Goal: Transaction & Acquisition: Purchase product/service

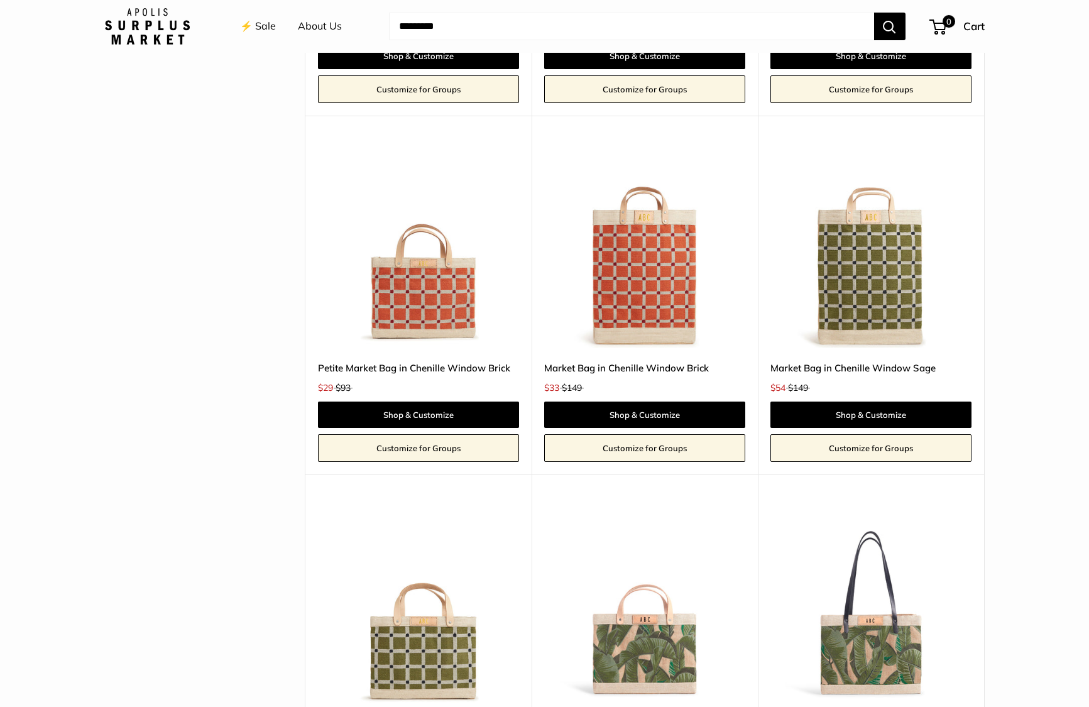
scroll to position [917, 0]
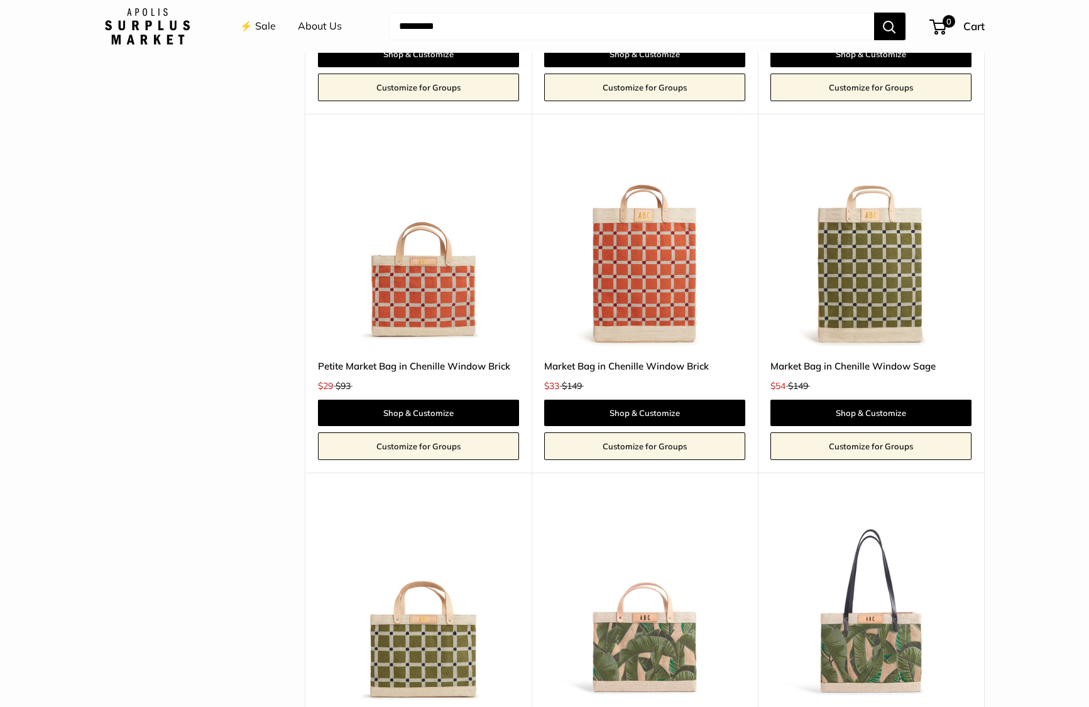
click at [0, 0] on img at bounding box center [0, 0] width 0 height 0
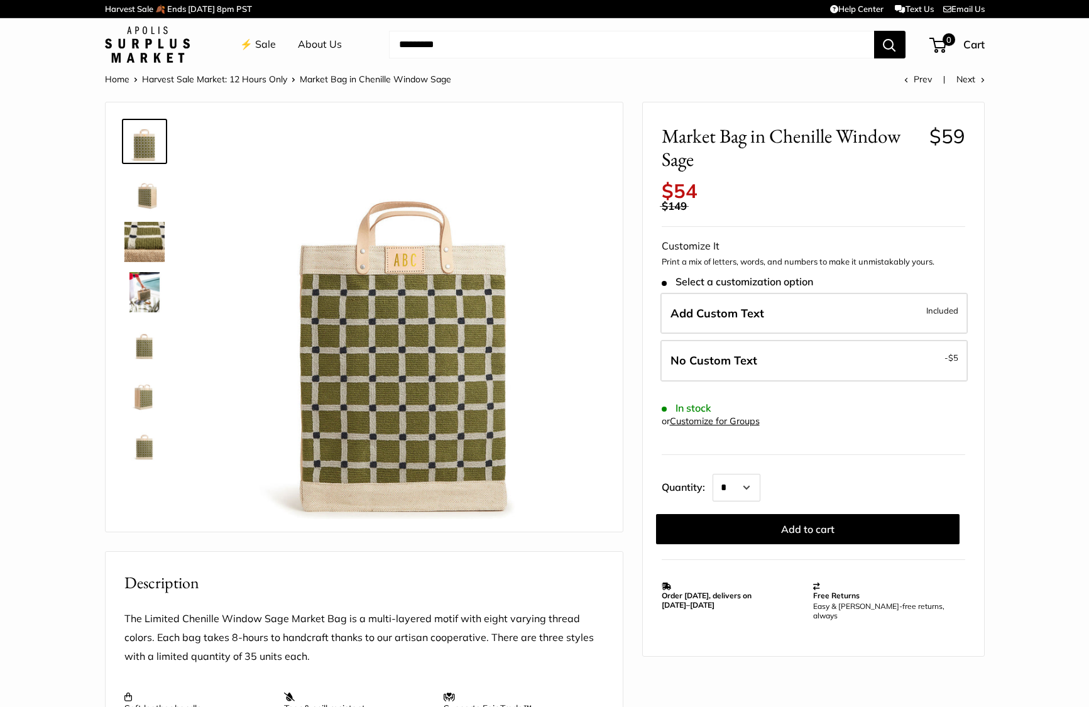
click at [463, 366] on img at bounding box center [405, 320] width 398 height 398
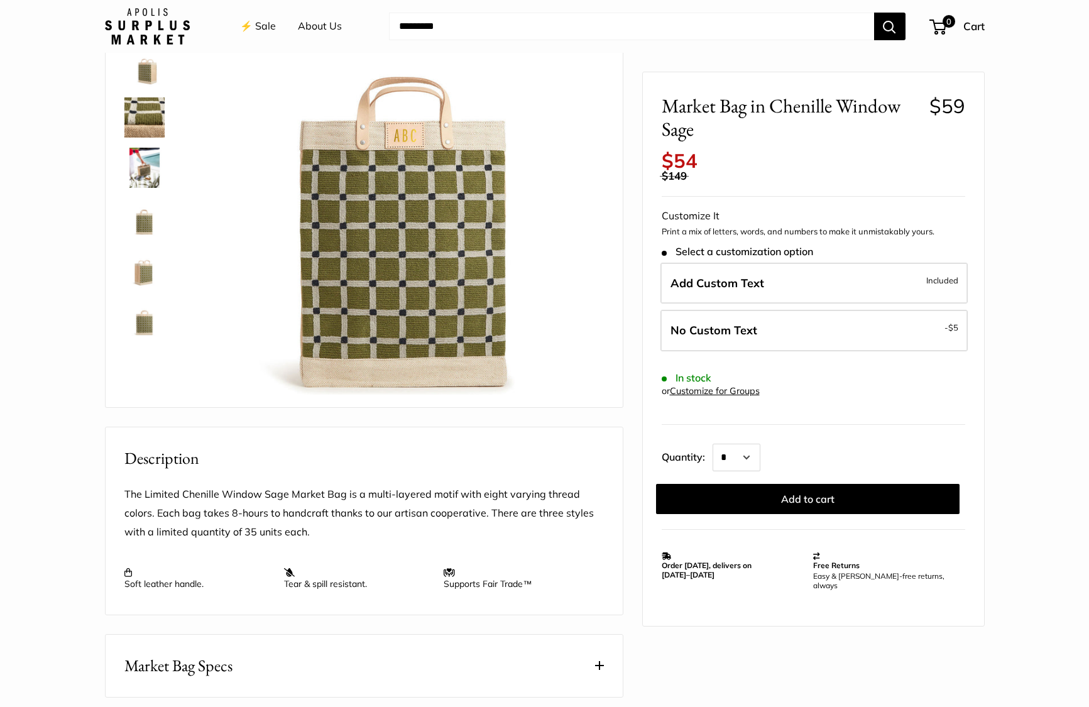
click at [150, 231] on img at bounding box center [144, 218] width 40 height 40
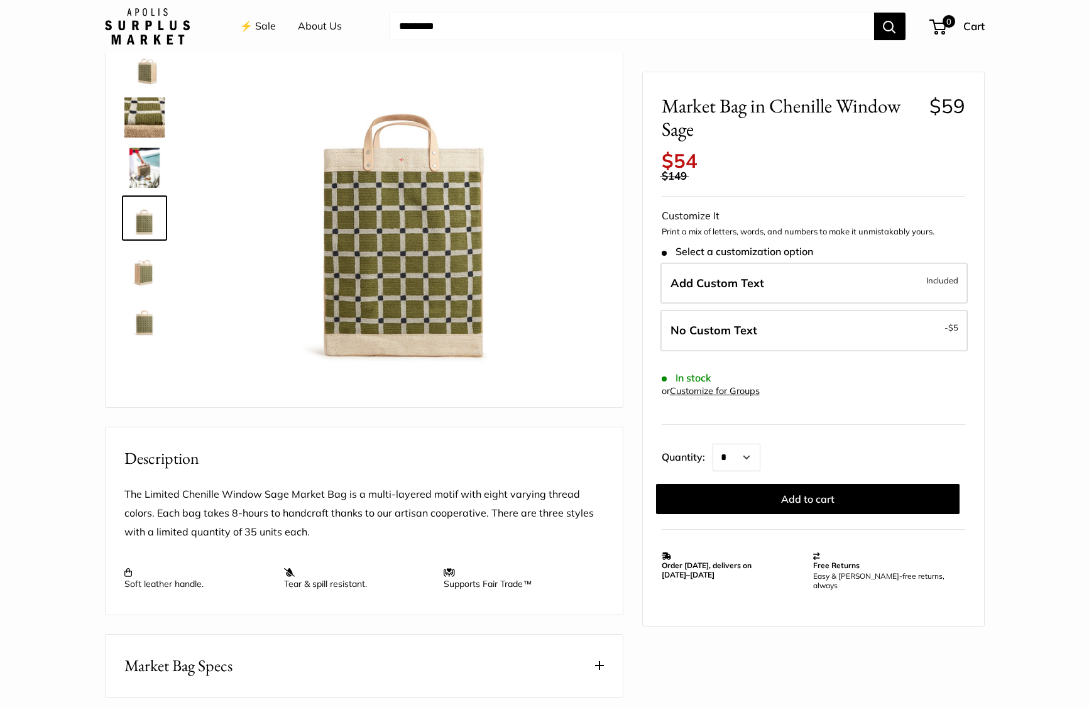
click at [145, 270] on img at bounding box center [144, 268] width 40 height 40
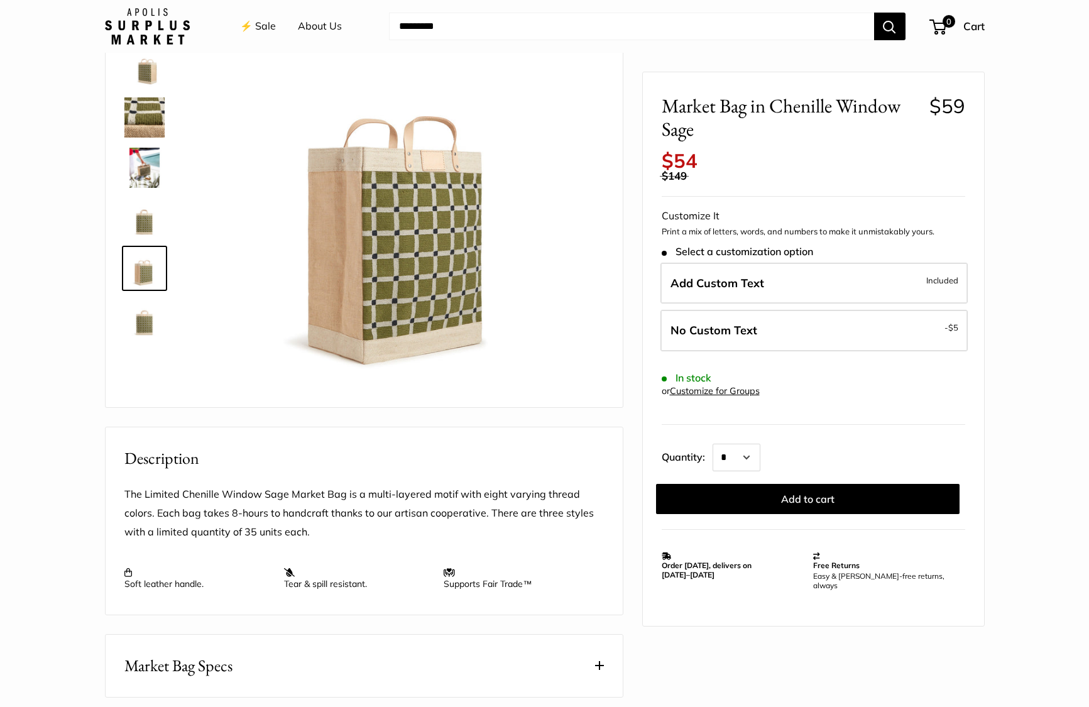
click at [153, 114] on img at bounding box center [144, 117] width 40 height 40
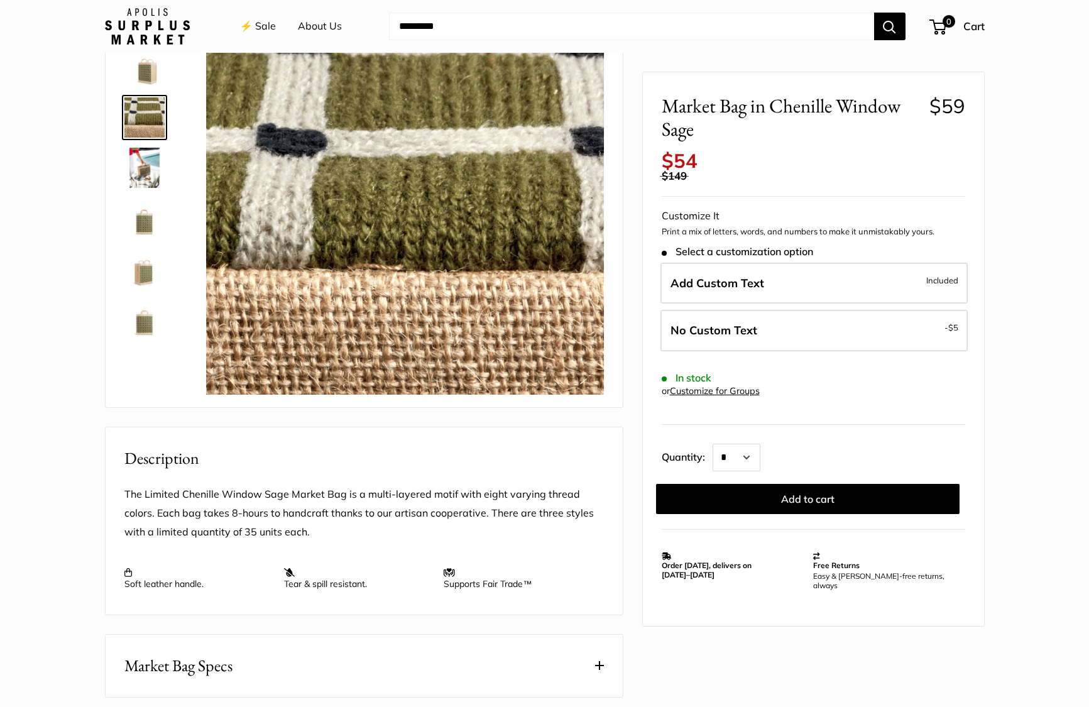
scroll to position [0, 0]
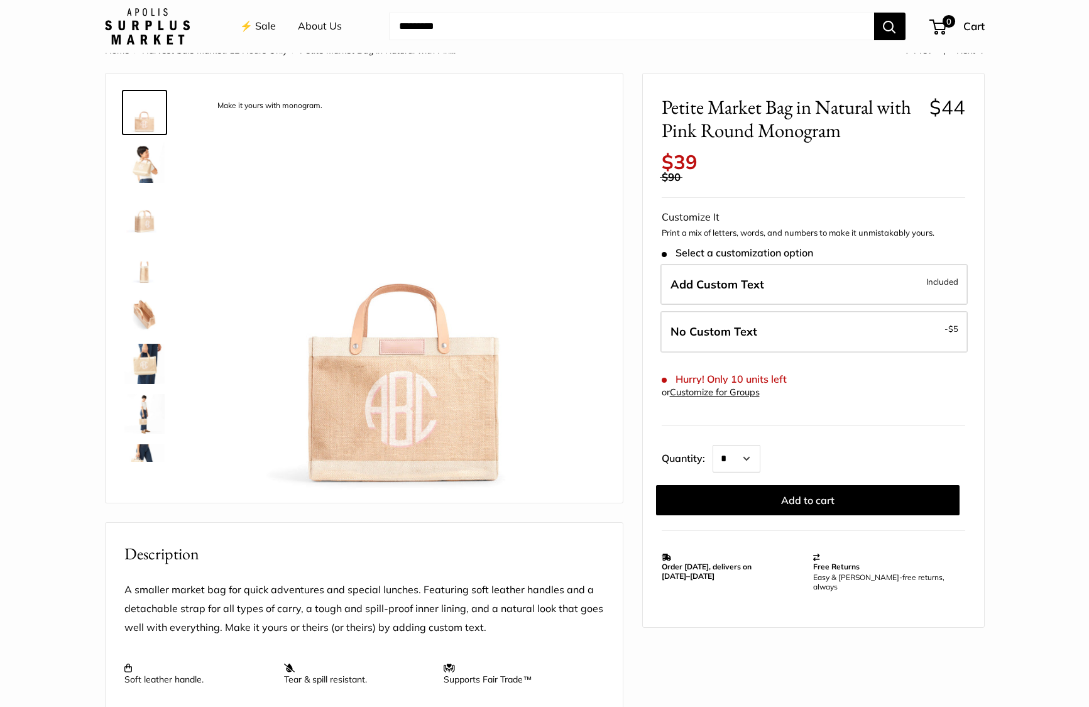
scroll to position [33, 0]
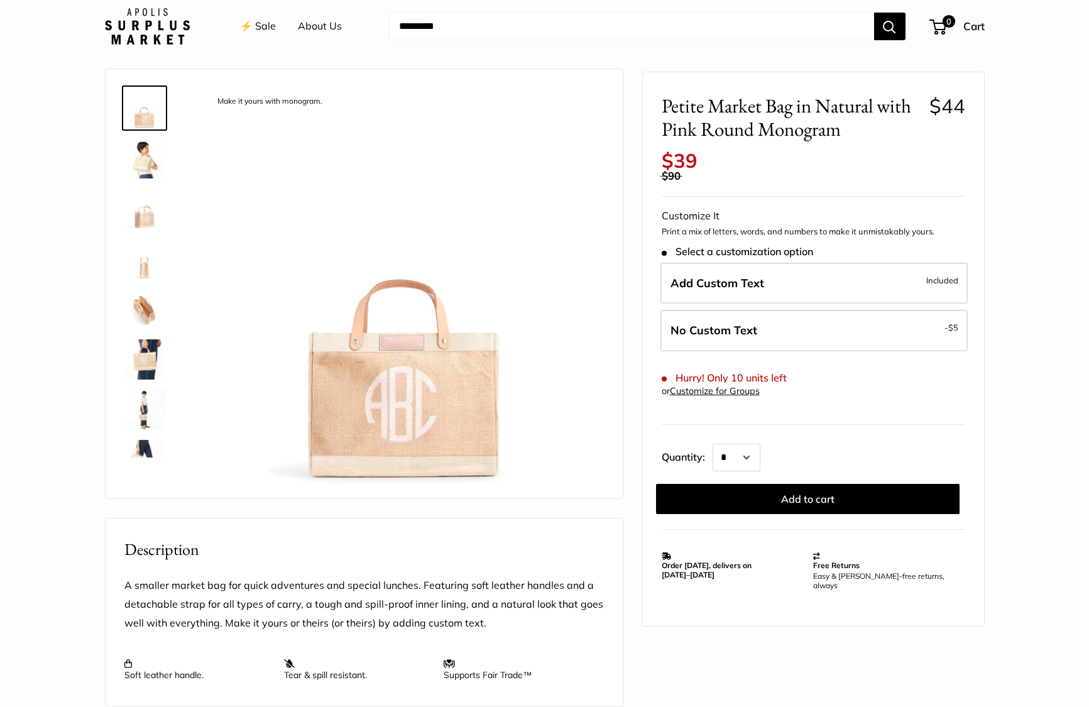
click at [146, 356] on img at bounding box center [144, 359] width 40 height 40
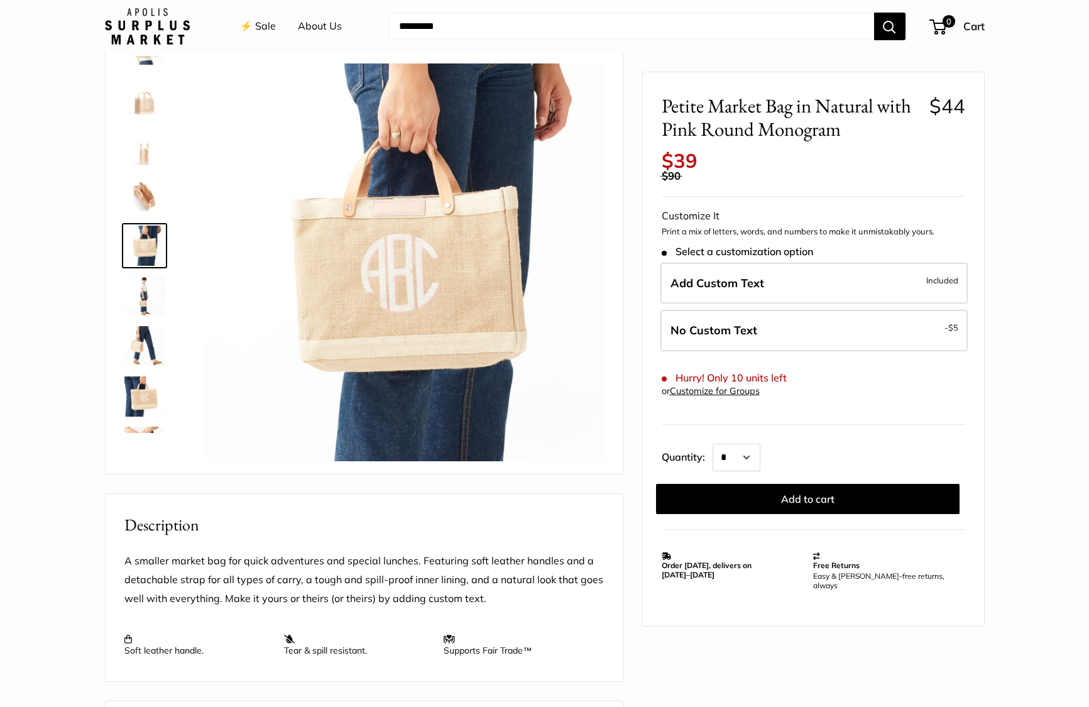
scroll to position [60, 0]
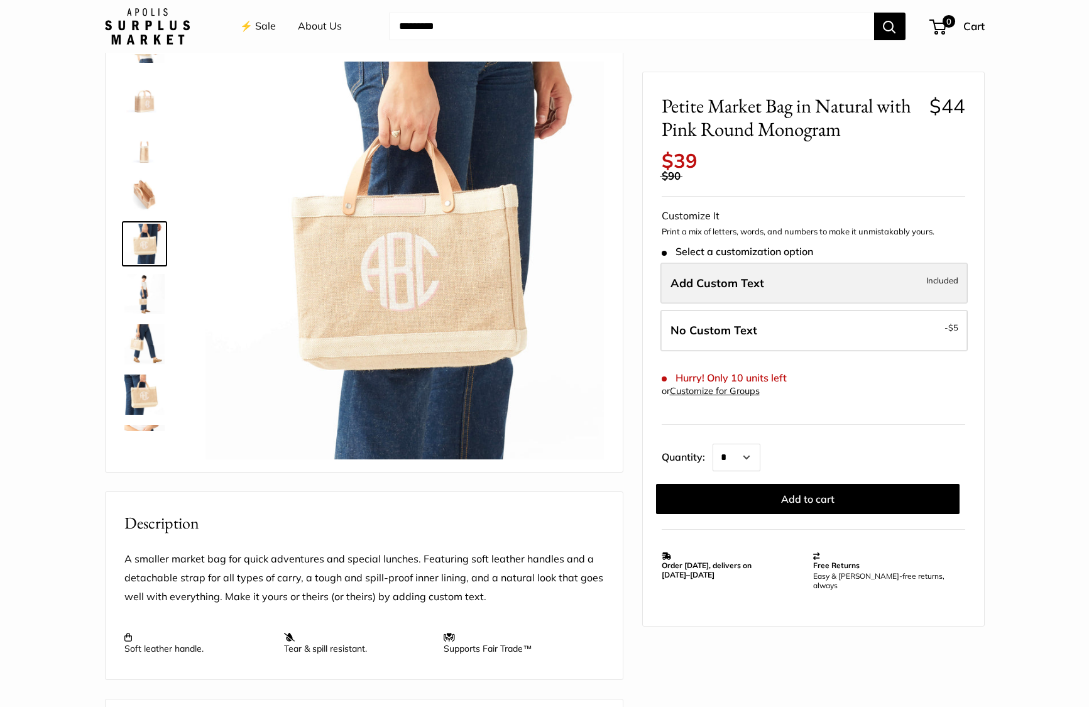
click at [722, 283] on span "Add Custom Text" at bounding box center [718, 282] width 94 height 14
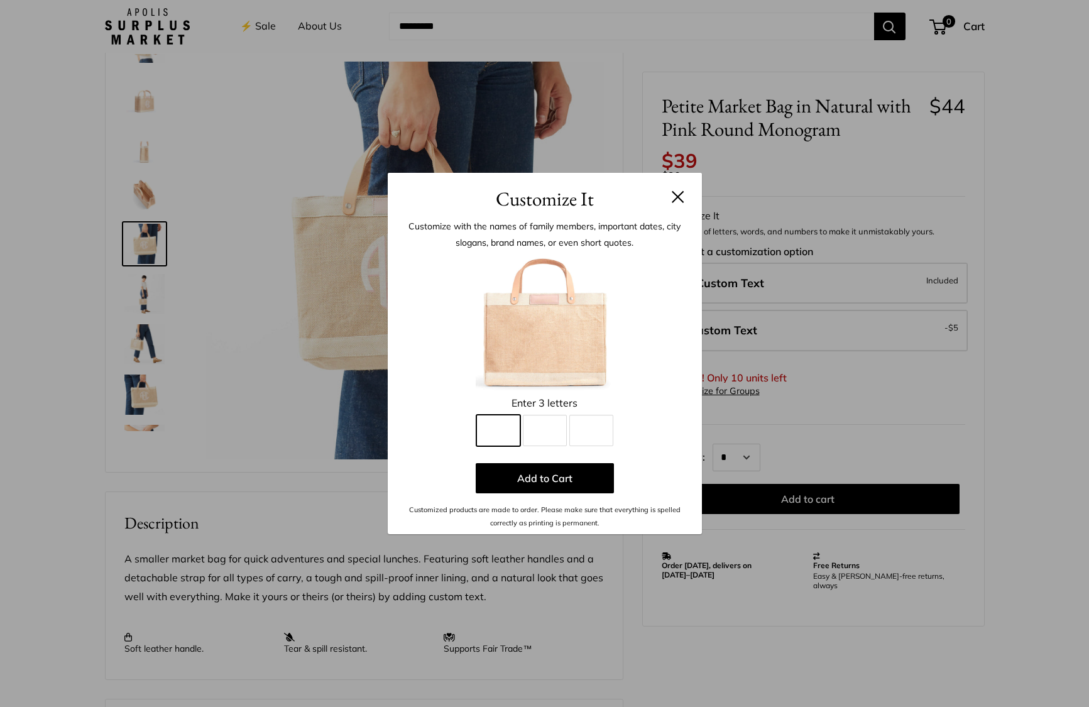
click at [505, 427] on input "Line 1" at bounding box center [498, 430] width 44 height 31
type input "*"
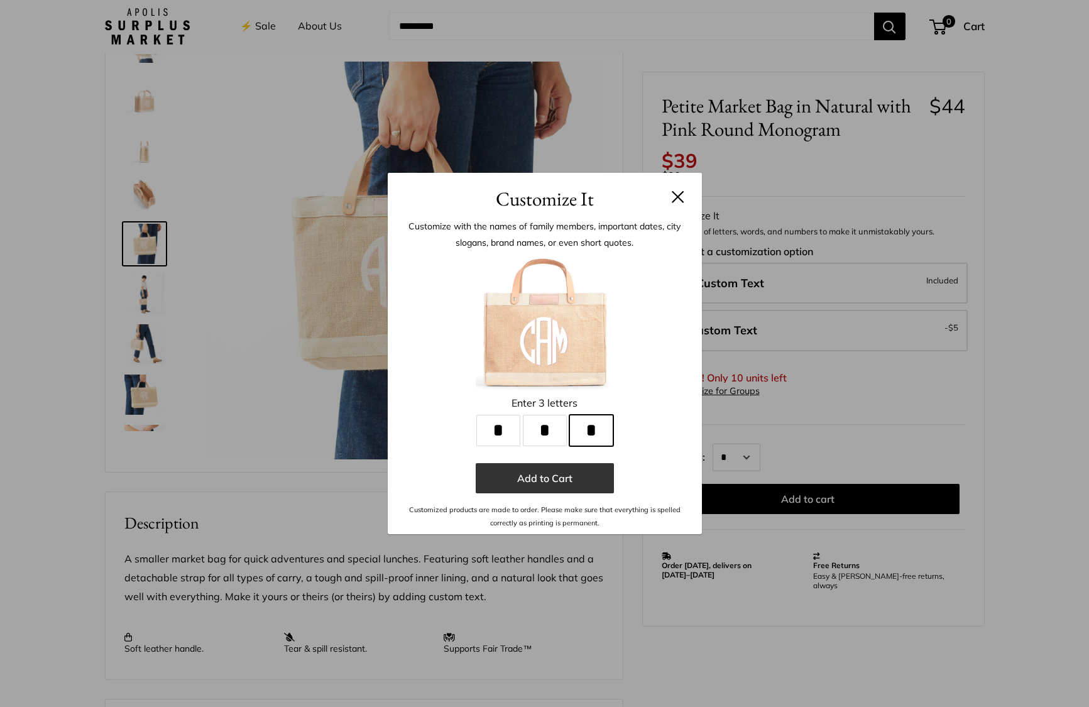
type input "*"
click at [559, 476] on button "Add to Cart" at bounding box center [545, 478] width 138 height 30
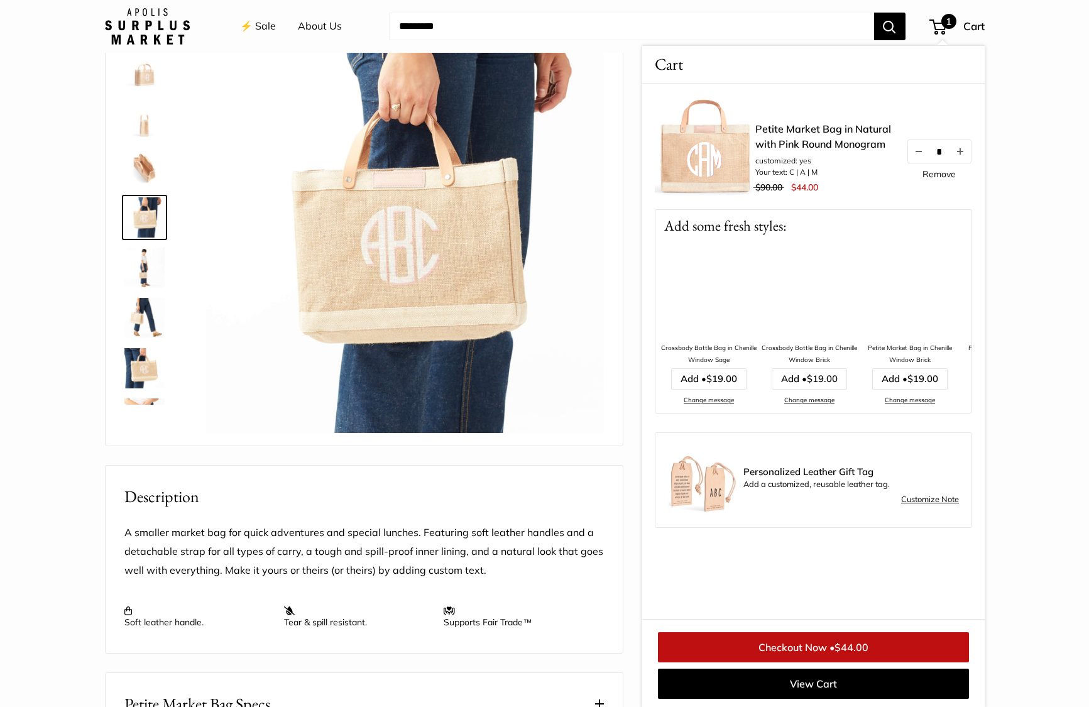
scroll to position [90, 0]
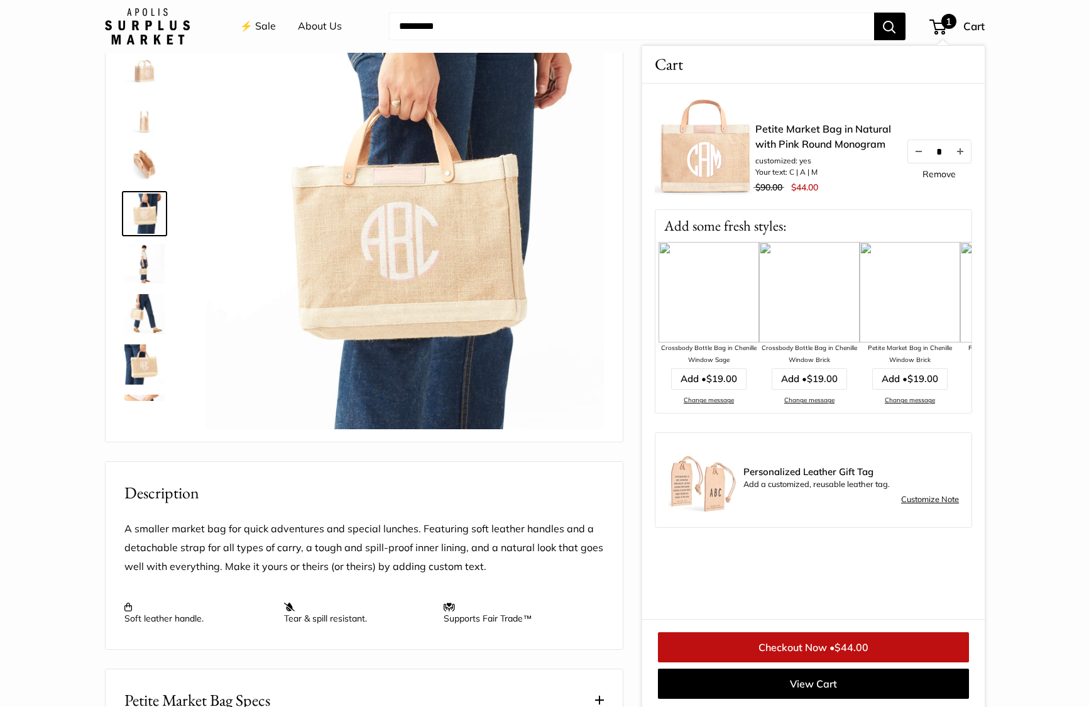
click at [702, 309] on img at bounding box center [709, 292] width 101 height 101
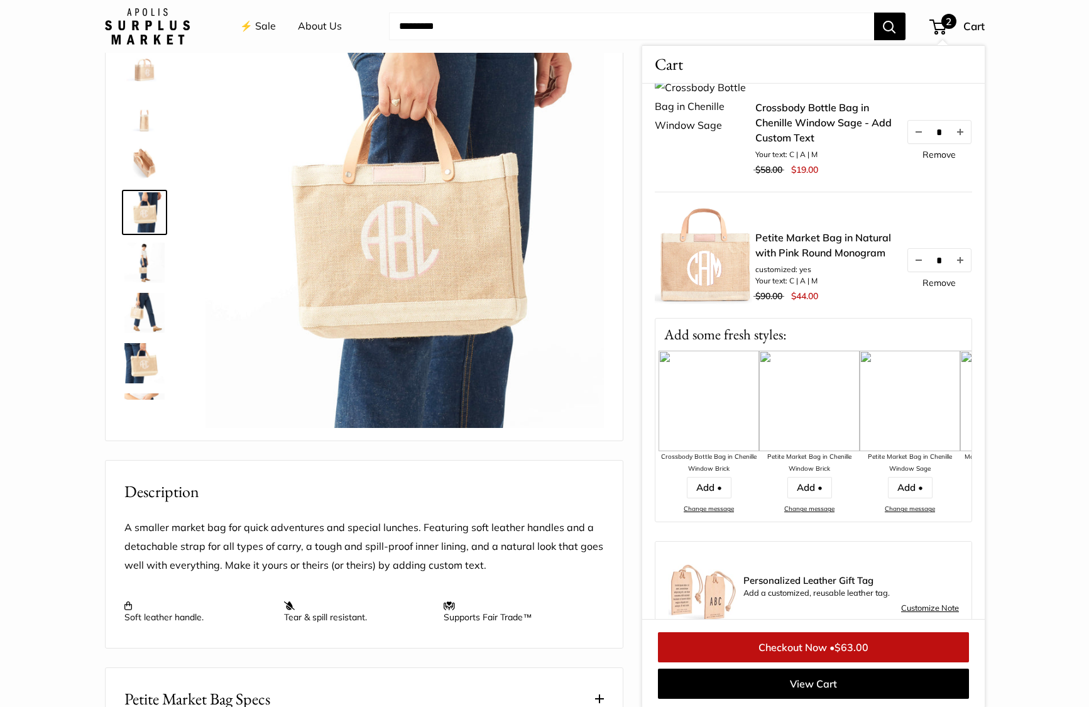
scroll to position [48, 0]
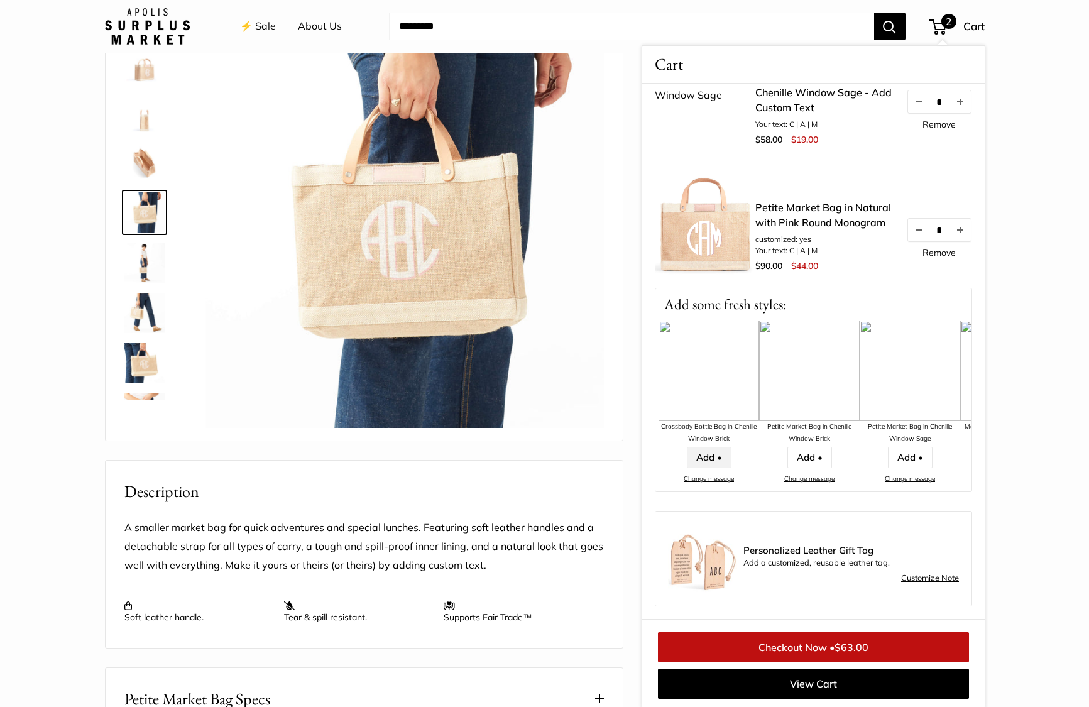
click at [707, 456] on link "Add •" at bounding box center [708, 457] width 45 height 21
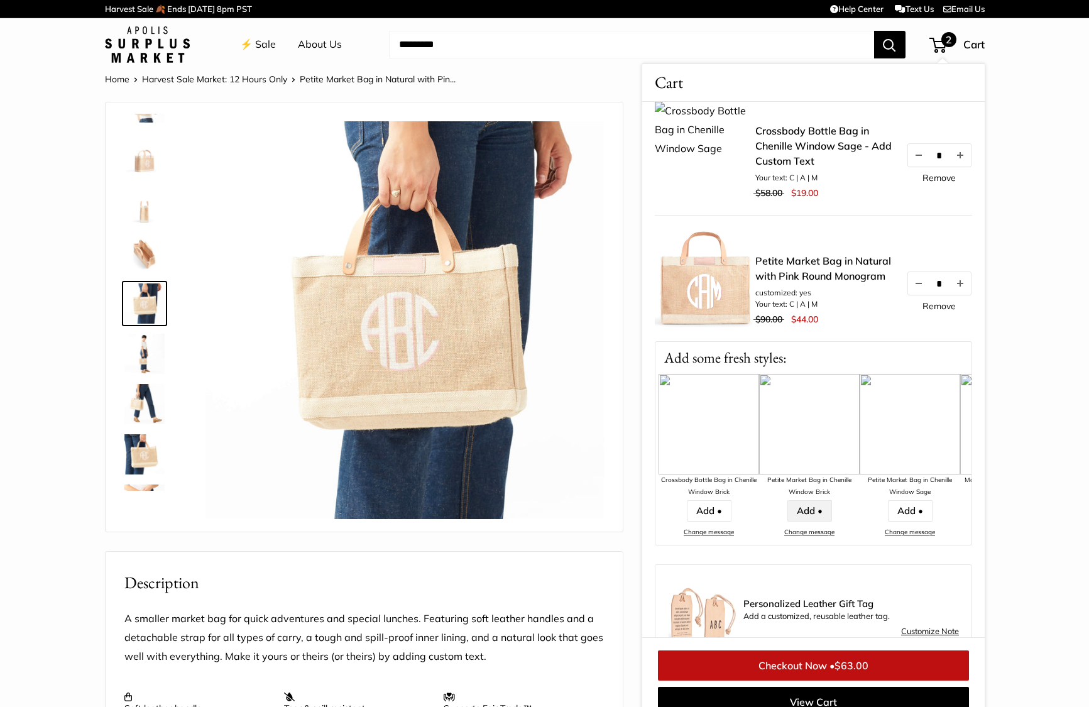
scroll to position [48, 0]
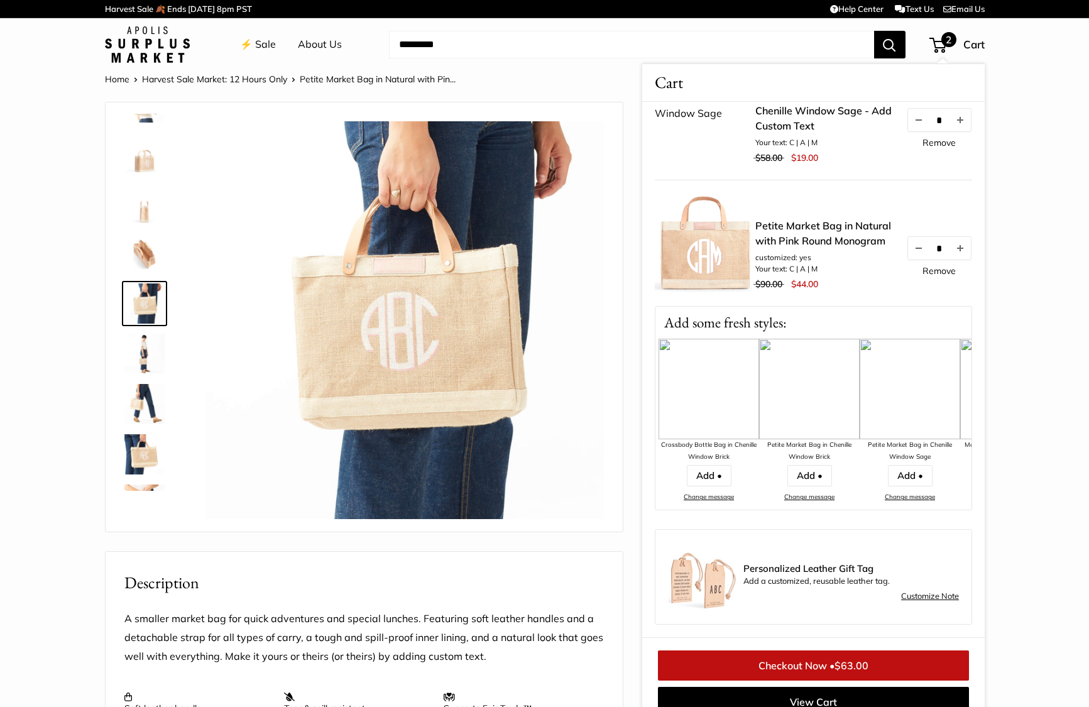
click at [933, 594] on link "Customize Note" at bounding box center [930, 596] width 58 height 15
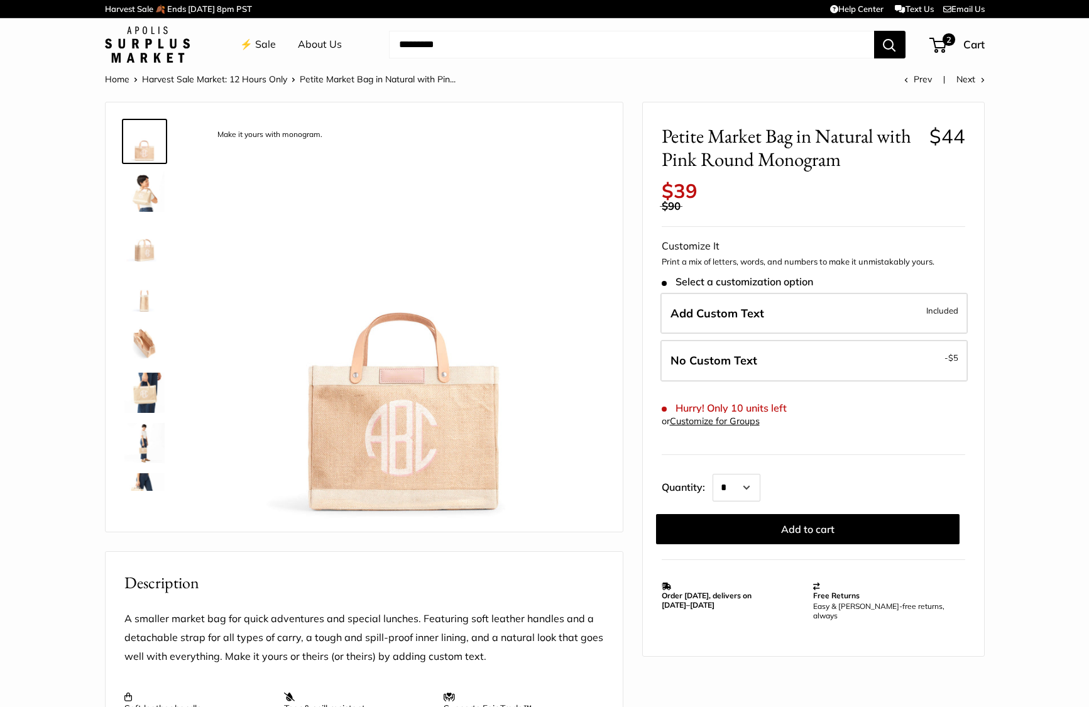
click at [422, 439] on img at bounding box center [405, 320] width 398 height 398
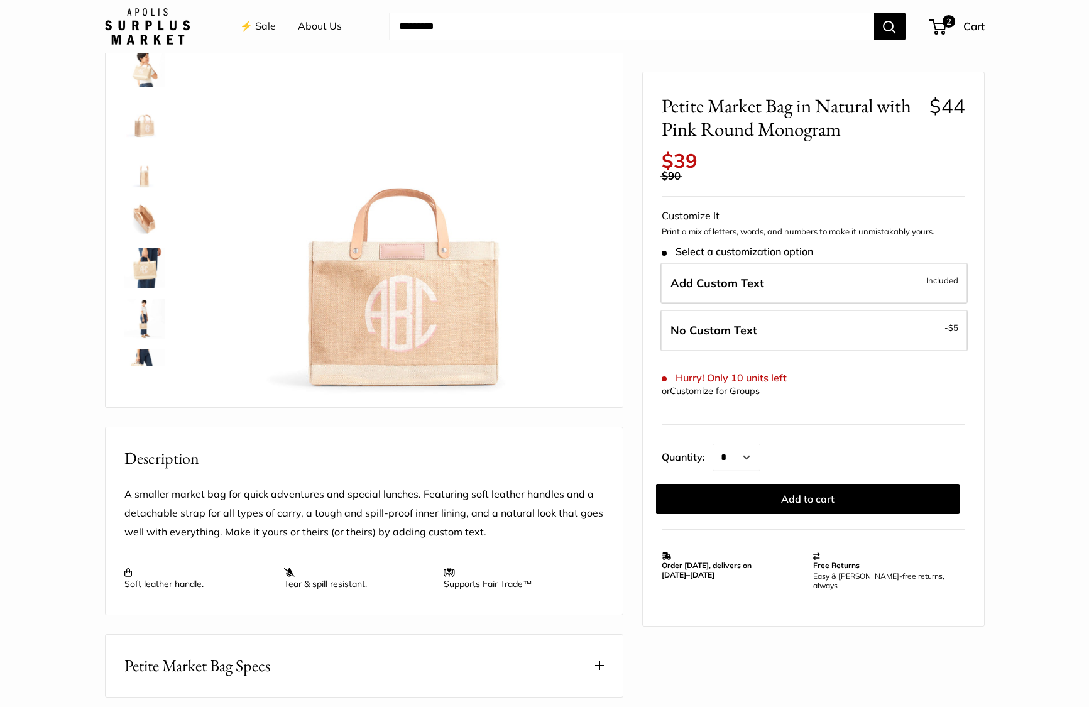
click at [143, 86] on img at bounding box center [144, 67] width 40 height 40
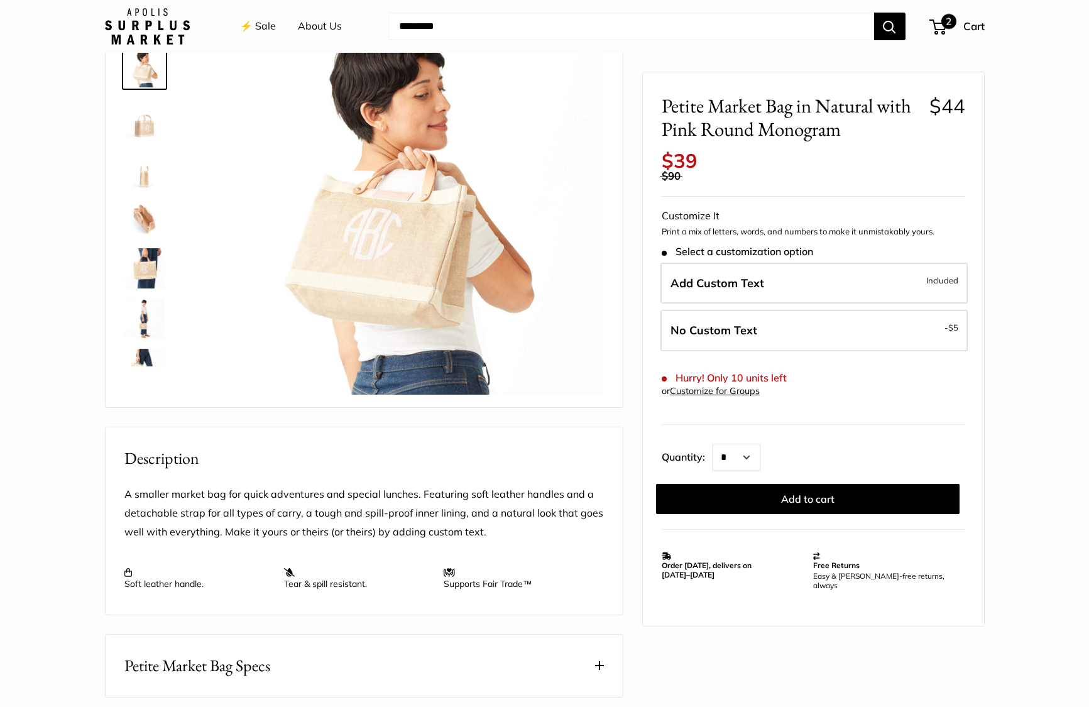
click at [939, 25] on span "2" at bounding box center [938, 26] width 17 height 15
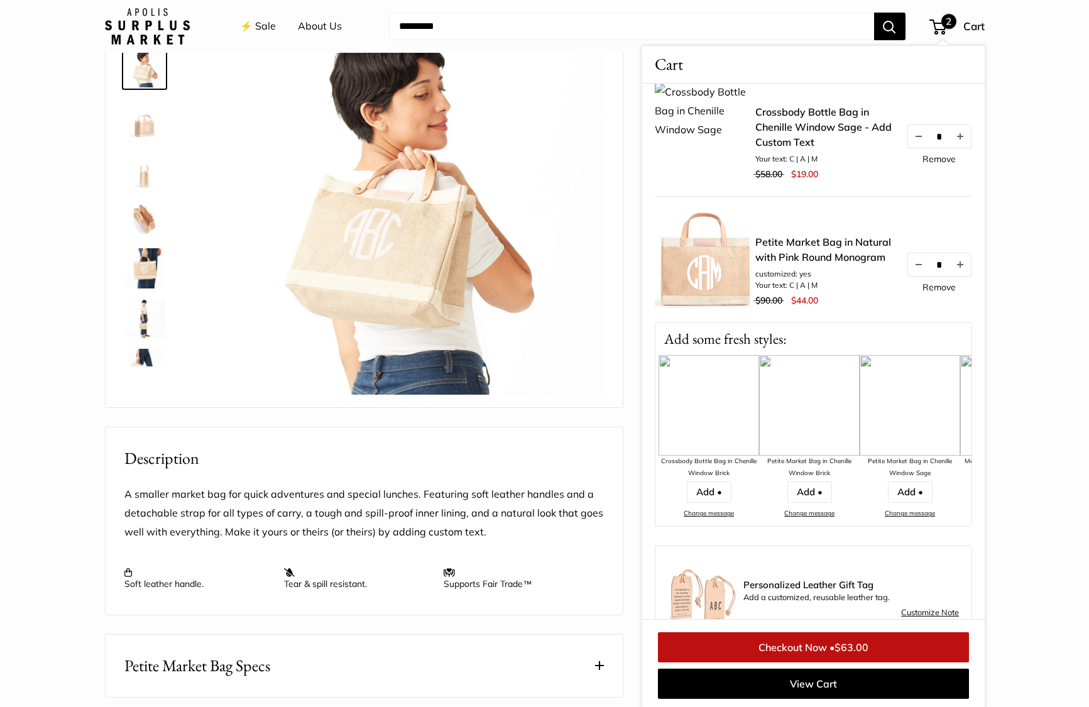
scroll to position [0, 0]
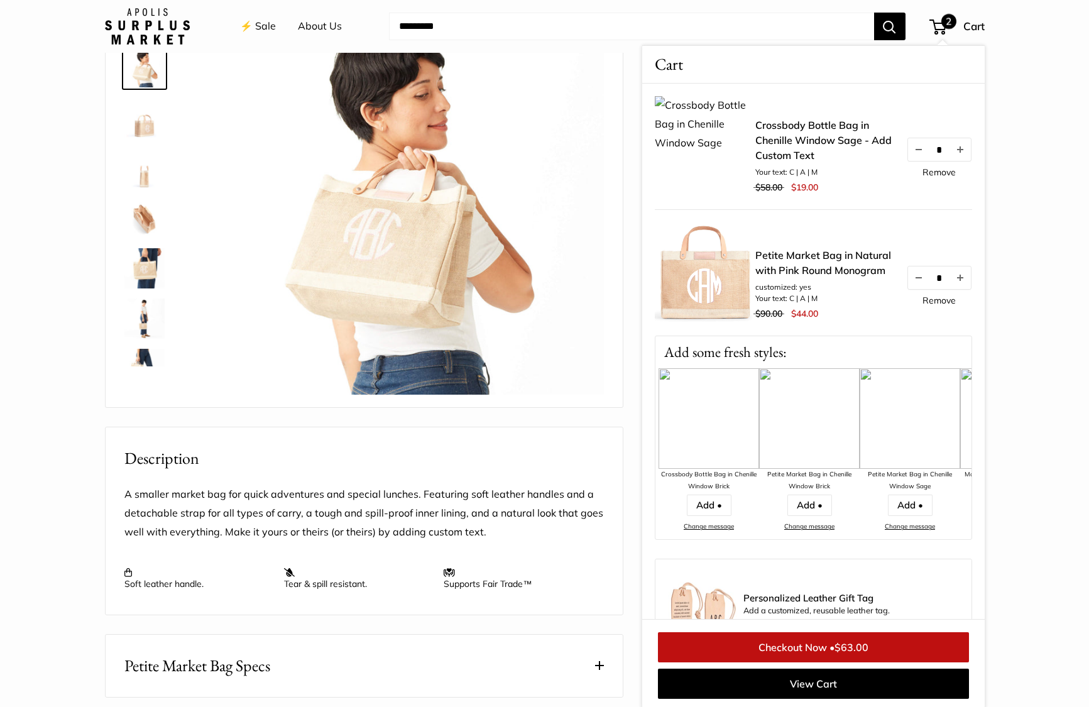
click at [947, 172] on link "Remove" at bounding box center [939, 172] width 33 height 9
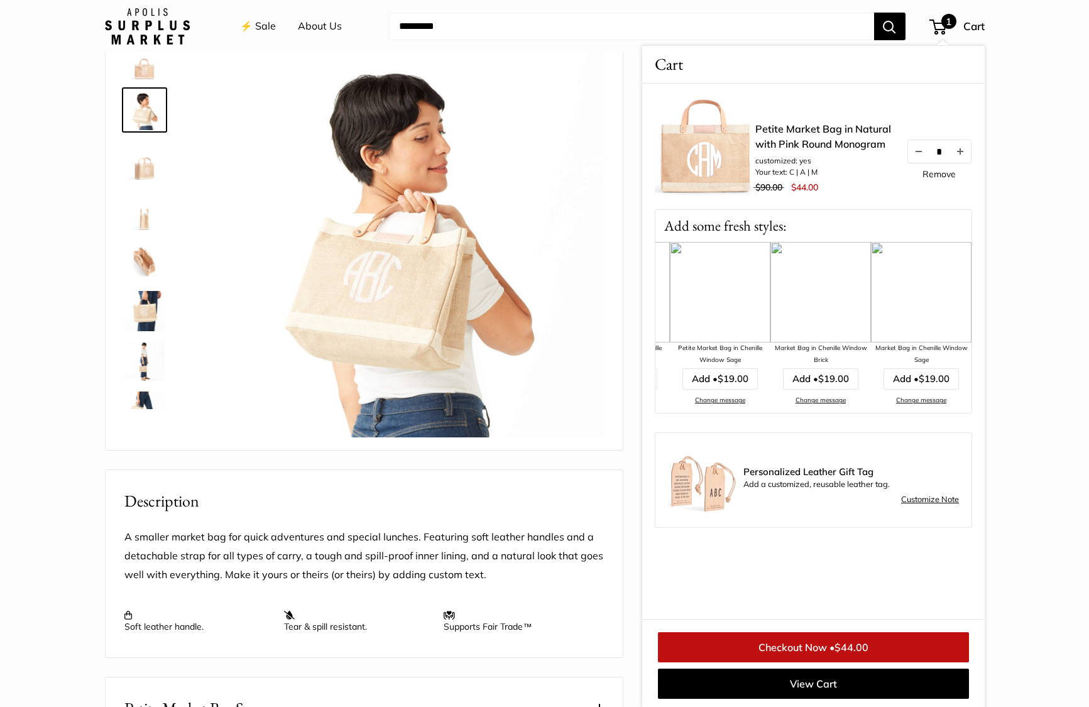
scroll to position [0, 294]
click at [916, 283] on img at bounding box center [918, 292] width 101 height 101
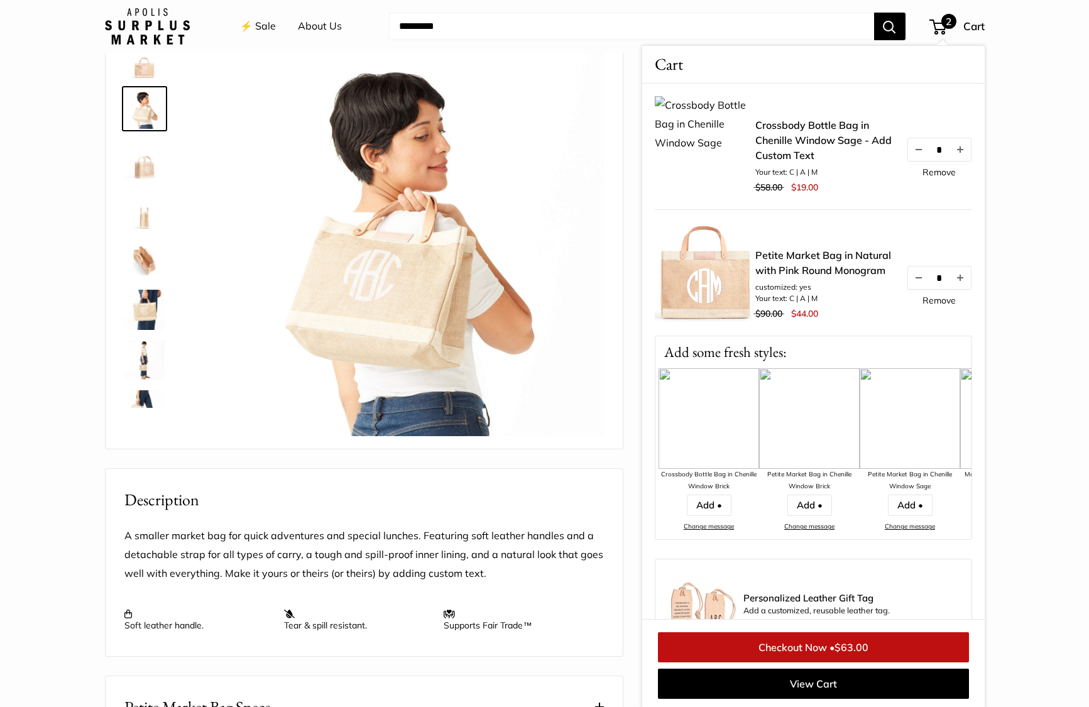
drag, startPoint x: 653, startPoint y: 124, endPoint x: 723, endPoint y: 148, distance: 73.9
click at [723, 148] on div "Crossbody Bottle Bag in Chenille Window Sage - Add Custom Text Your text: C | A…" at bounding box center [813, 312] width 343 height 456
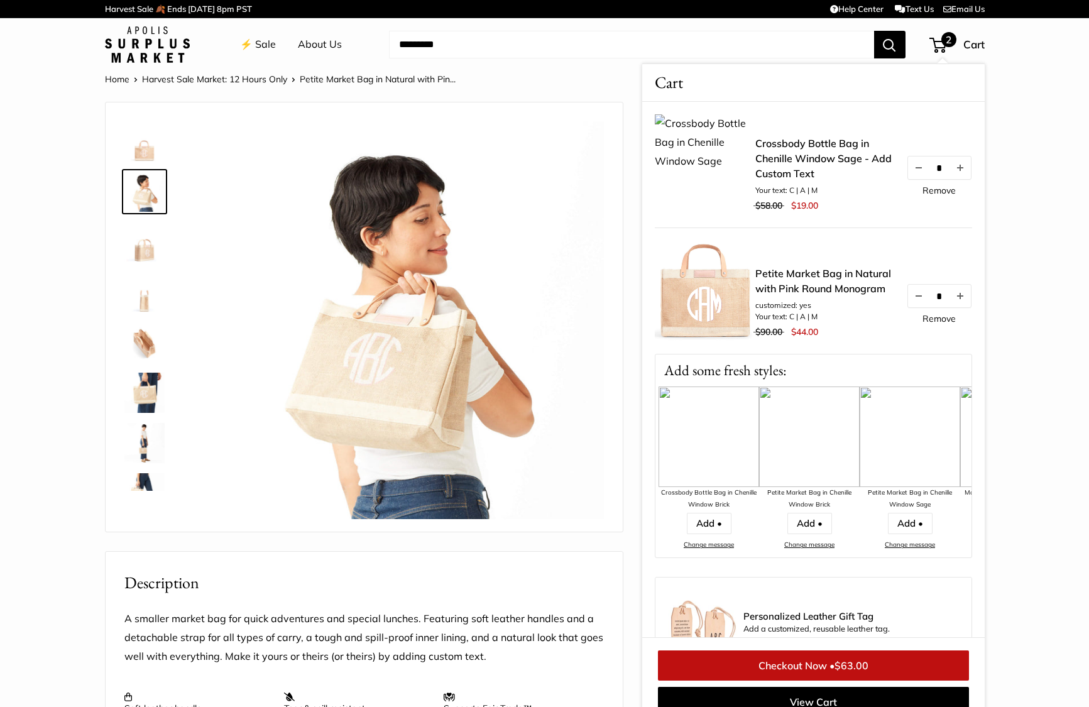
scroll to position [19, 0]
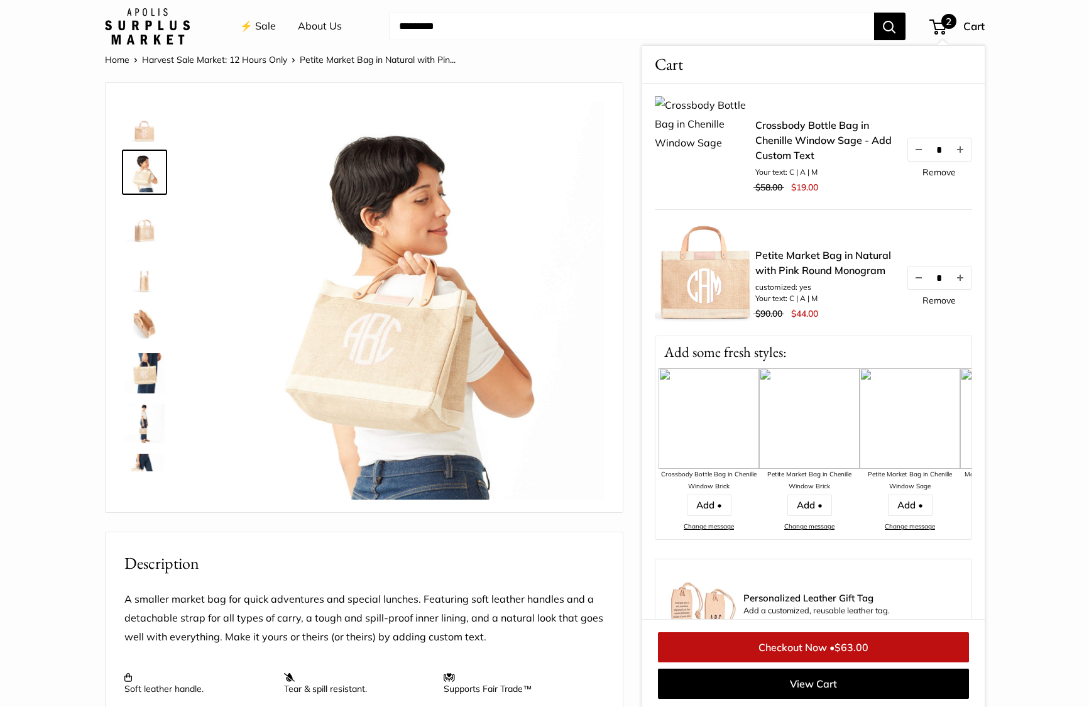
click at [426, 48] on header "⚡️ Sale About Us Need help? Text Us: 20919 hello@apolisglobal.com Follow Us Fac…" at bounding box center [544, 26] width 1089 height 53
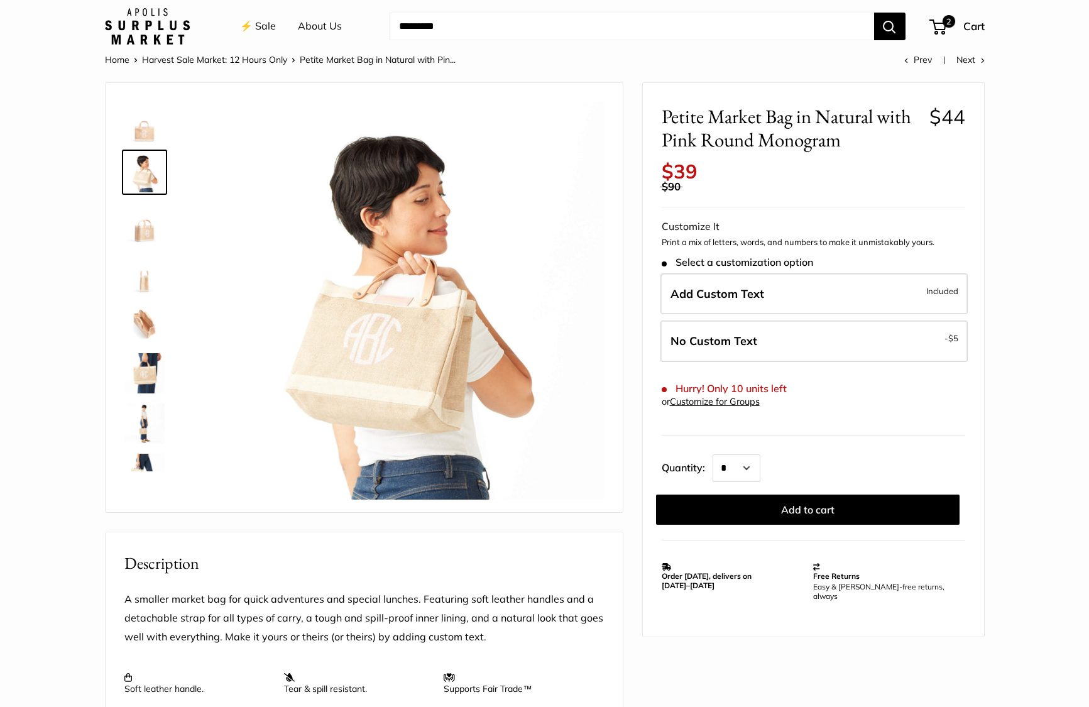
click at [422, 34] on input "Search..." at bounding box center [631, 27] width 485 height 28
paste input "**********"
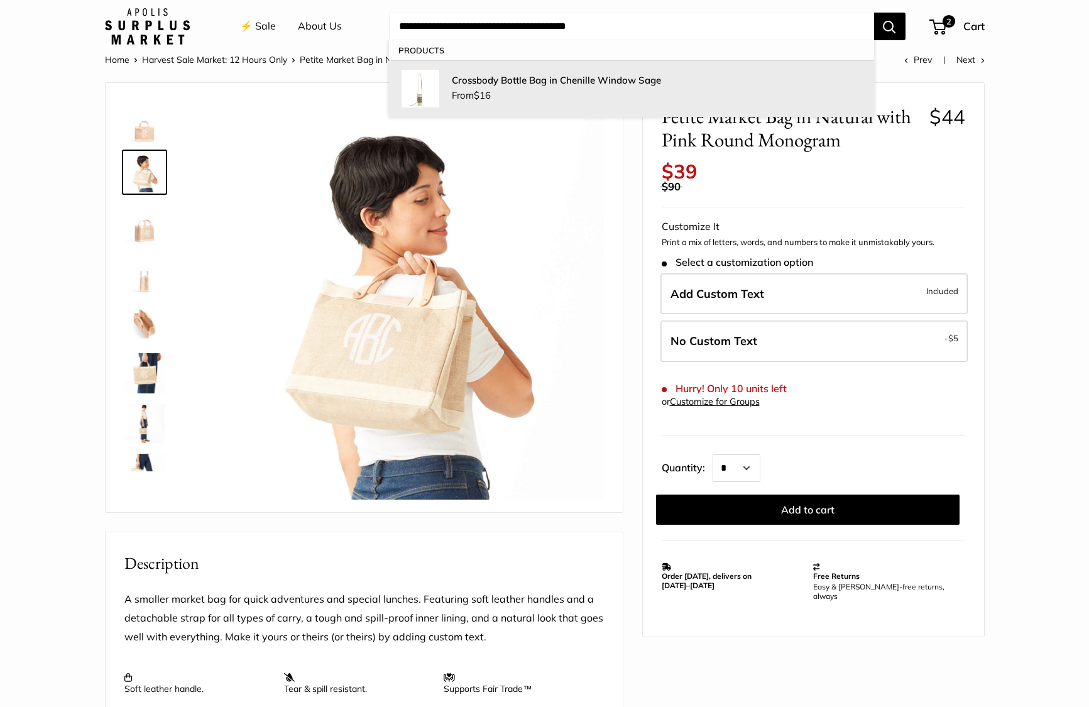
type input "**********"
click at [461, 91] on span "From $16" at bounding box center [471, 95] width 39 height 12
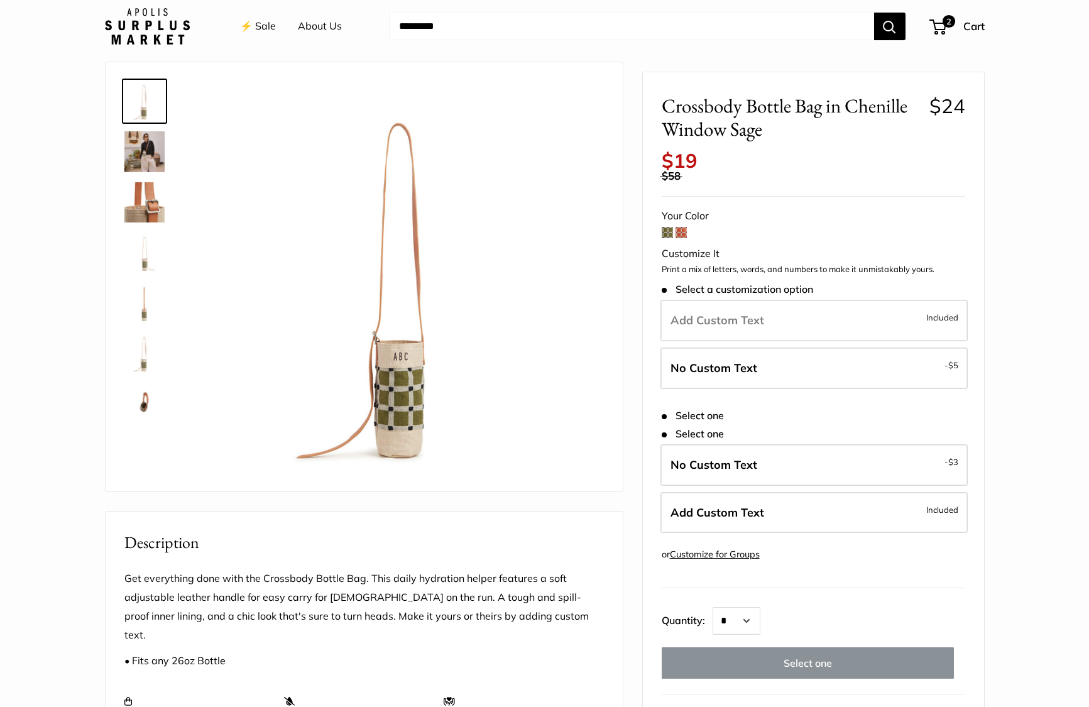
scroll to position [38, 0]
click at [145, 153] on img at bounding box center [144, 154] width 40 height 41
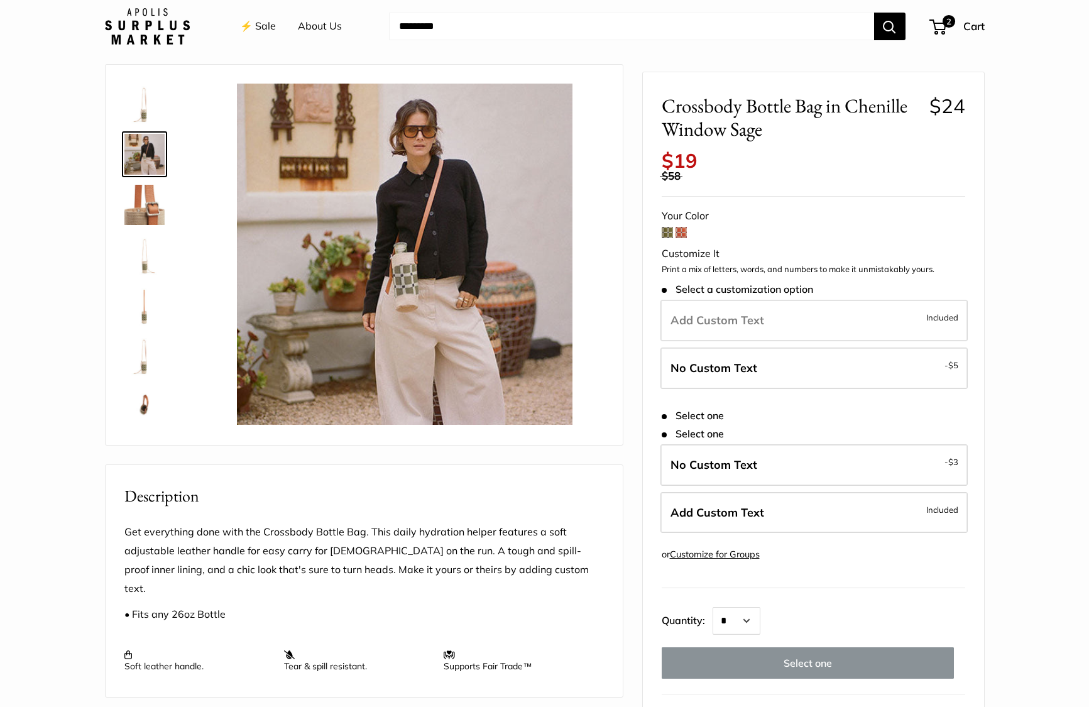
click at [150, 212] on img at bounding box center [144, 205] width 40 height 40
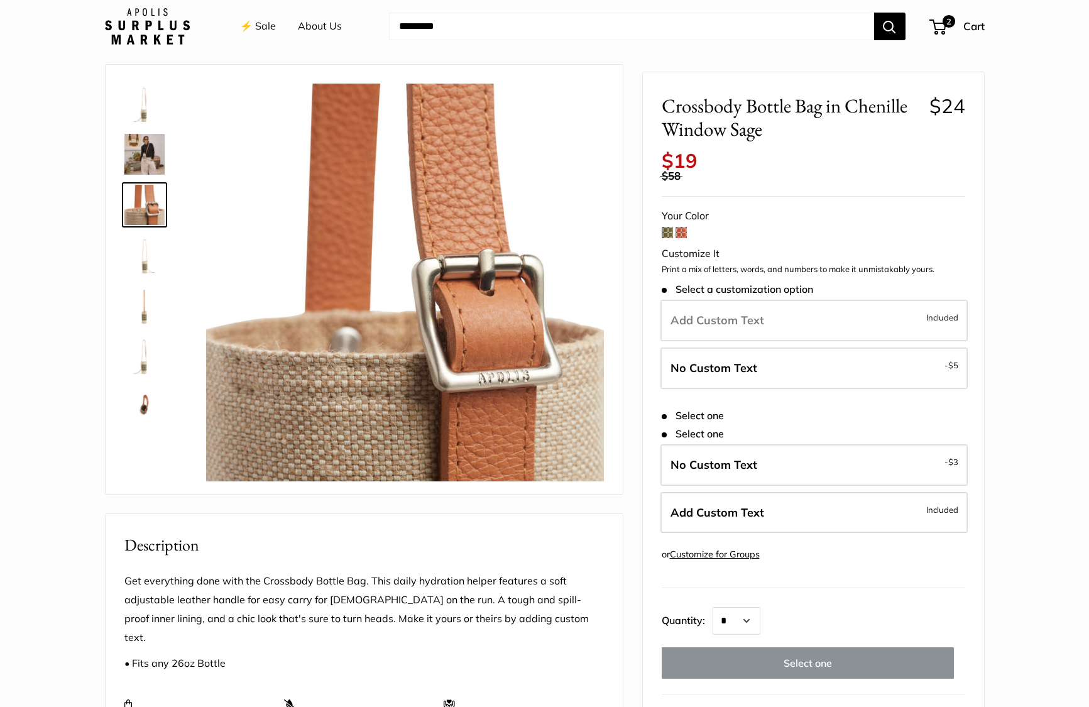
click at [147, 266] on img at bounding box center [144, 255] width 40 height 40
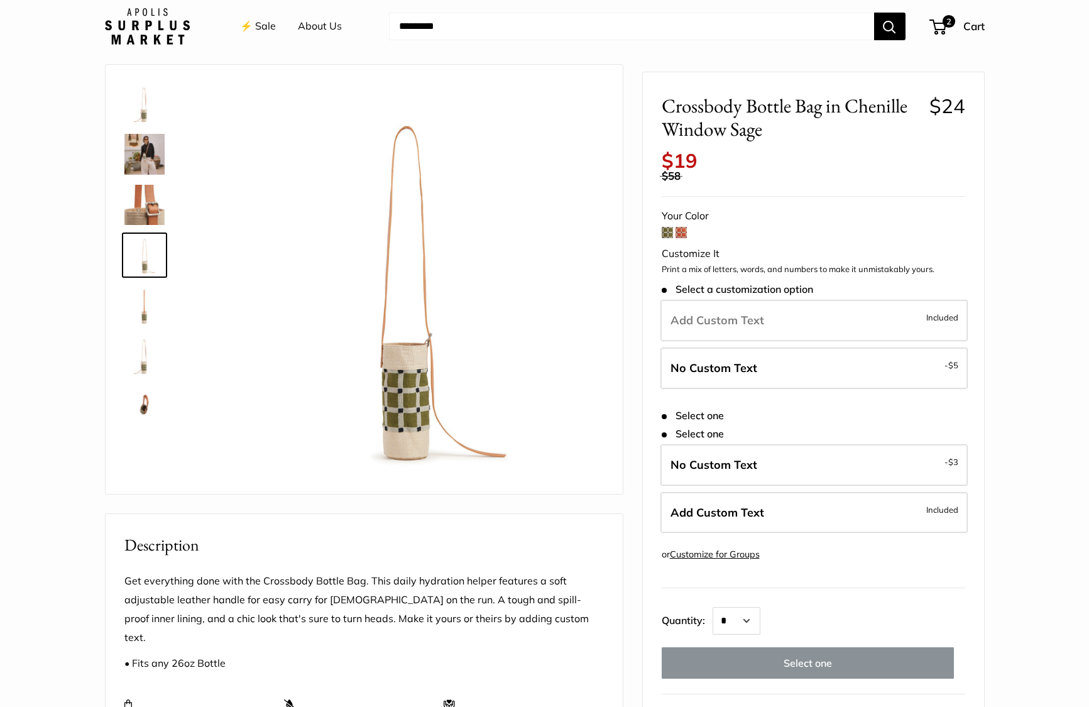
click at [140, 309] on img at bounding box center [144, 305] width 40 height 40
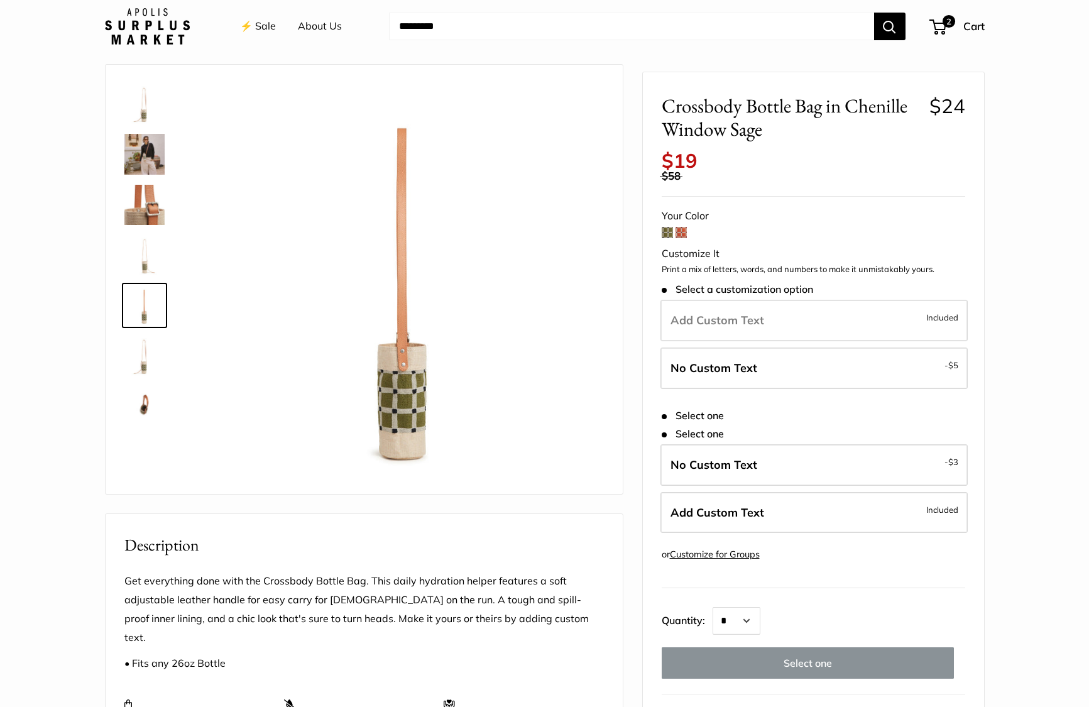
click at [150, 363] on img at bounding box center [144, 356] width 40 height 40
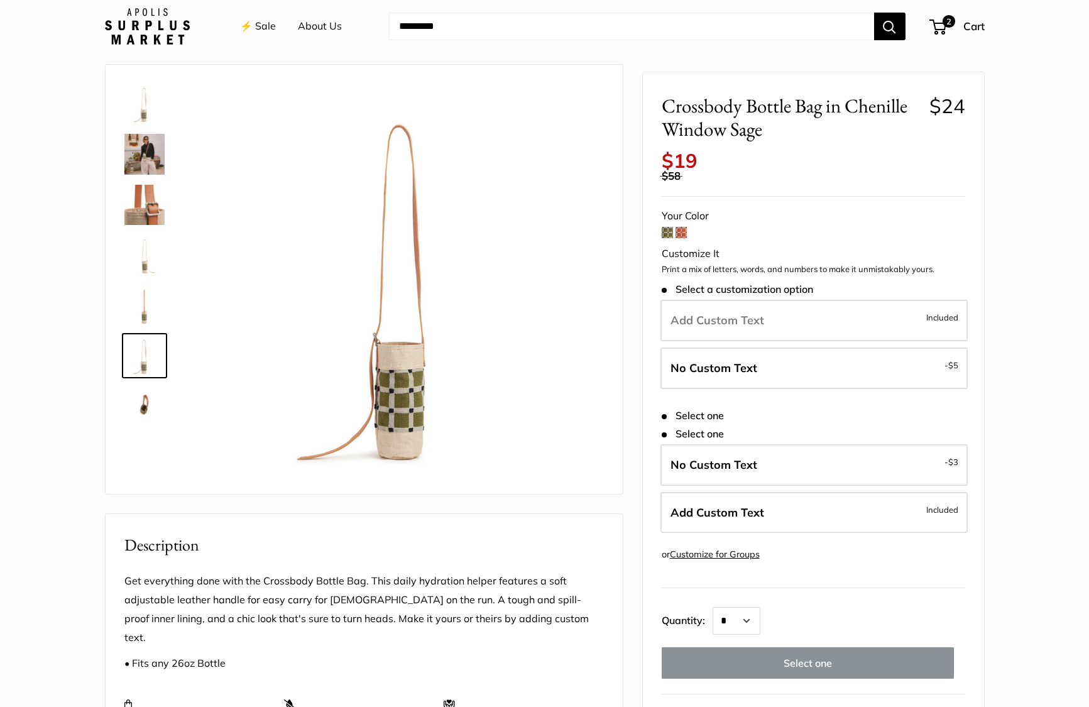
click at [140, 399] on img at bounding box center [144, 406] width 40 height 40
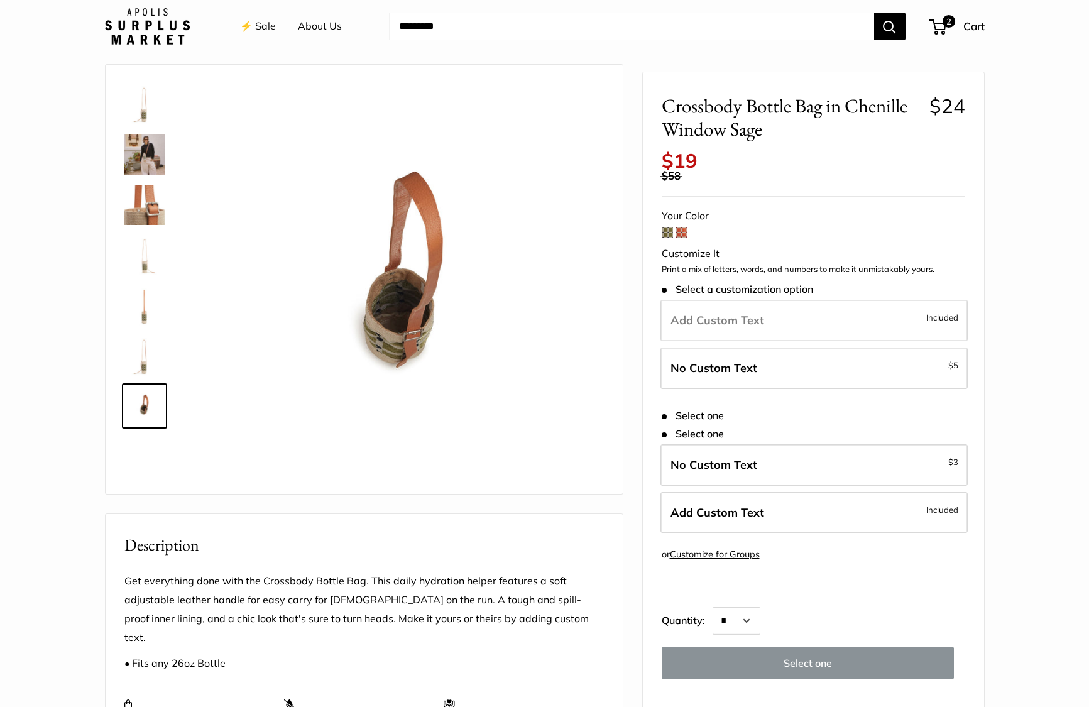
click at [257, 25] on link "⚡️ Sale" at bounding box center [258, 26] width 36 height 19
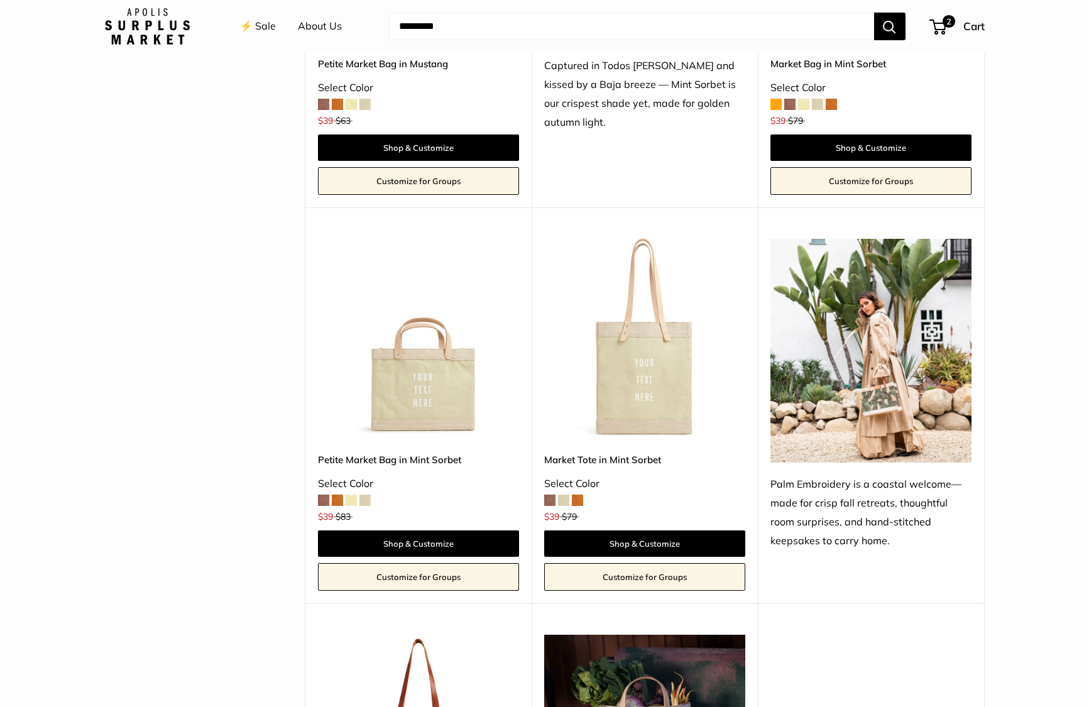
scroll to position [846, 0]
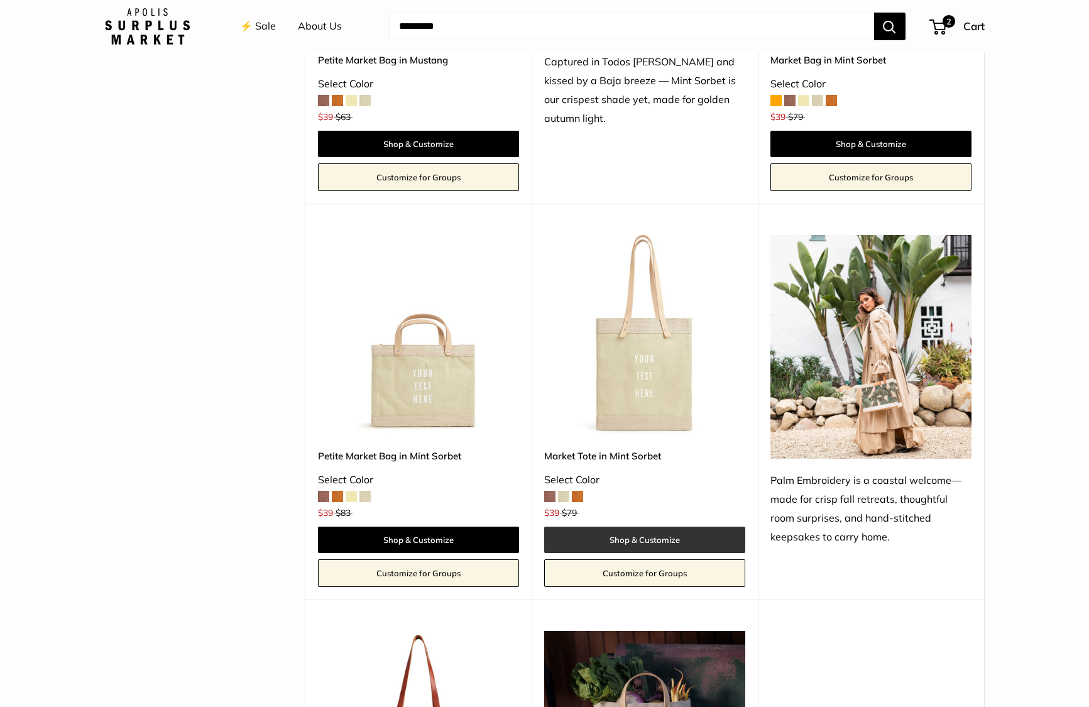
click at [661, 535] on link "Shop & Customize" at bounding box center [644, 540] width 201 height 26
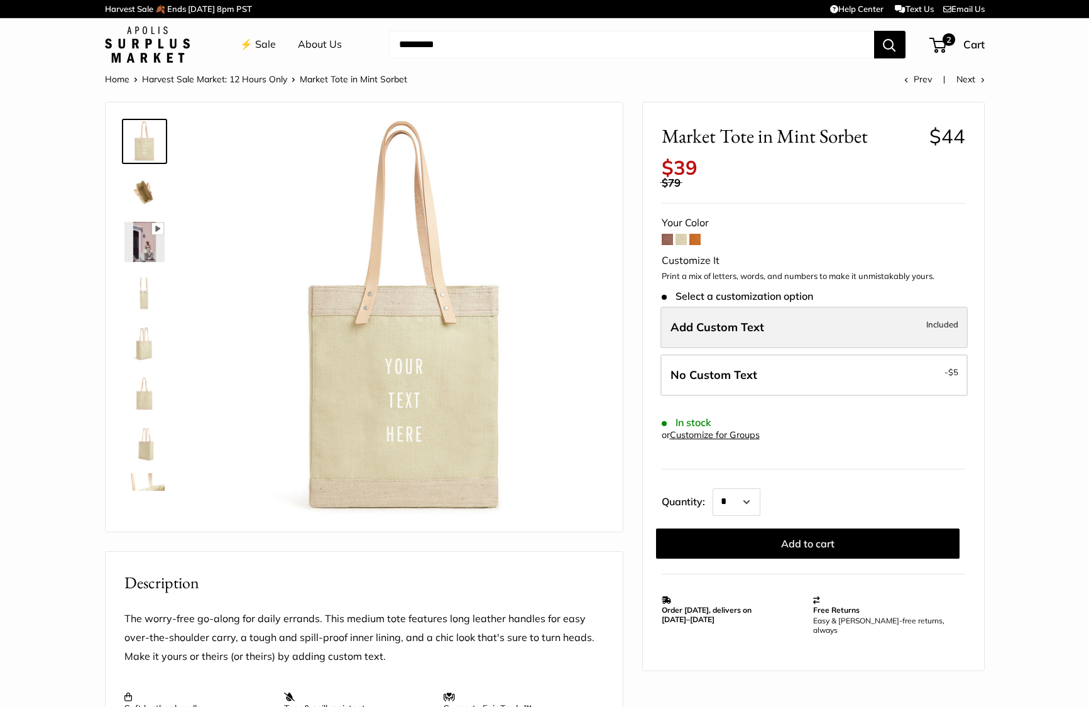
click at [725, 333] on span "Add Custom Text" at bounding box center [718, 327] width 94 height 14
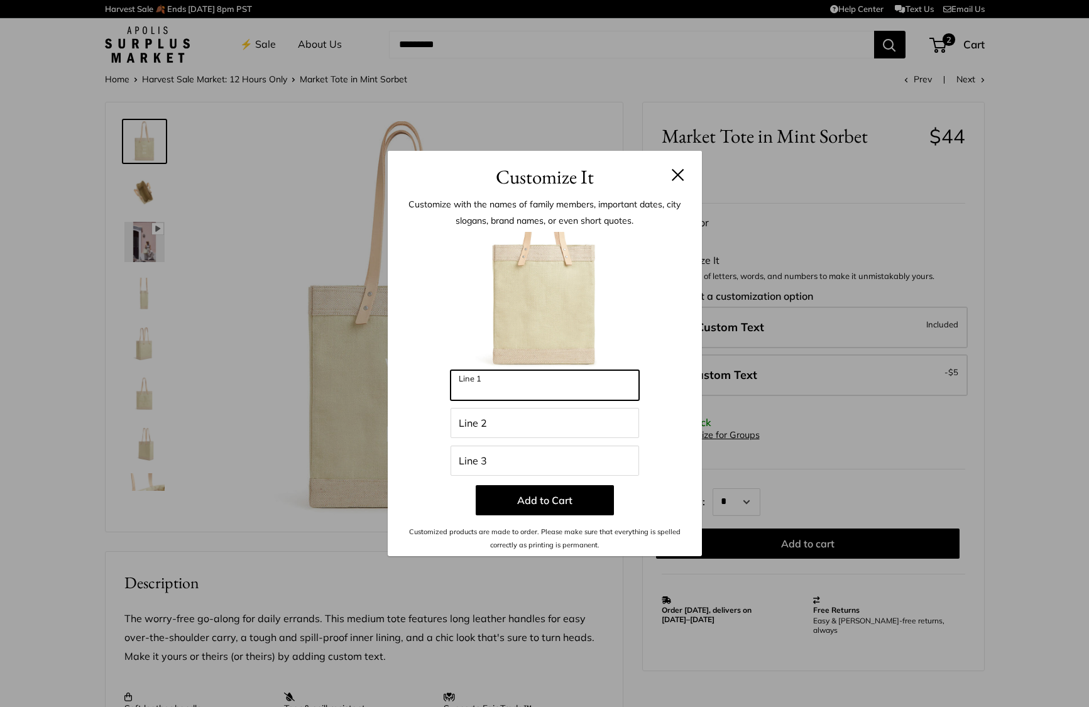
click at [480, 388] on input "Line 1" at bounding box center [545, 385] width 189 height 30
click at [678, 170] on button at bounding box center [678, 174] width 13 height 13
